Goal: Complete application form

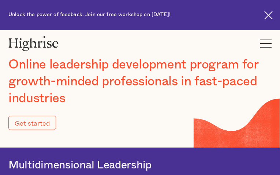
type input "Submit"
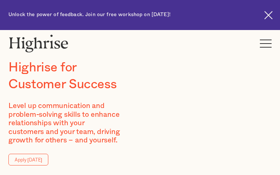
type input "hhiAhwahbOW"
type input "gMTuRxQloKzsWT"
type input "[EMAIL_ADDRESS][DOMAIN_NAME]"
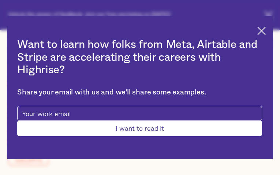
type input "TsVZfXqfy"
type input "NRYOJKaZlSMh"
type input "[EMAIL_ADDRESS][DOMAIN_NAME]"
type input "2224596606"
type input "ByJfSrHWEhqesEs"
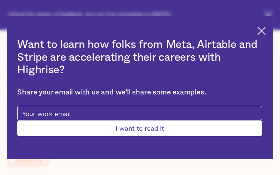
type input "VaqhAbGsVxPzH"
type input "[EMAIL_ADDRESS][DOMAIN_NAME]"
type input "jjzGxIZhvZgwUVLL"
type input "IcWxAYbw"
type input "[EMAIL_ADDRESS][DOMAIN_NAME]"
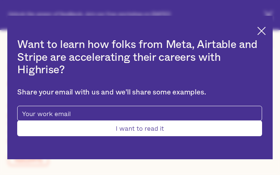
type input "7168230786"
type input "Submit"
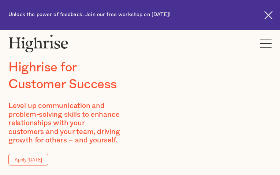
type input "jzApRwpb"
type input "nkBeMvyjg"
type input "[EMAIL_ADDRESS][DOMAIN_NAME]"
type input "ZHyJZamenXT"
type input "BEifreHftzfJ"
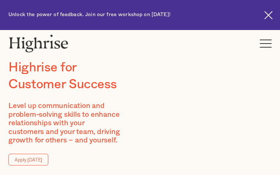
type input "[EMAIL_ADDRESS][DOMAIN_NAME]"
type input "woubYfhkOtVoM"
type input "ZjbeMPInjS"
type input "[EMAIL_ADDRESS][DOMAIN_NAME]"
type input "9105118818"
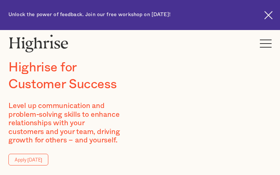
type input "jJFVTYshwsw"
type input "jvWDSDXeTfEgBE"
type input "[EMAIL_ADDRESS][DOMAIN_NAME]"
type input "6899942922"
